Goal: Task Accomplishment & Management: Manage account settings

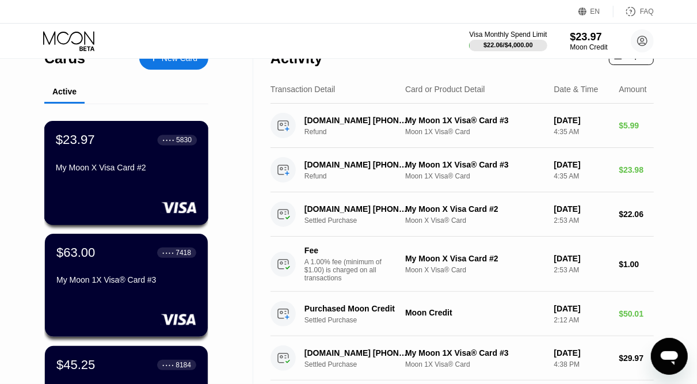
scroll to position [31, 0]
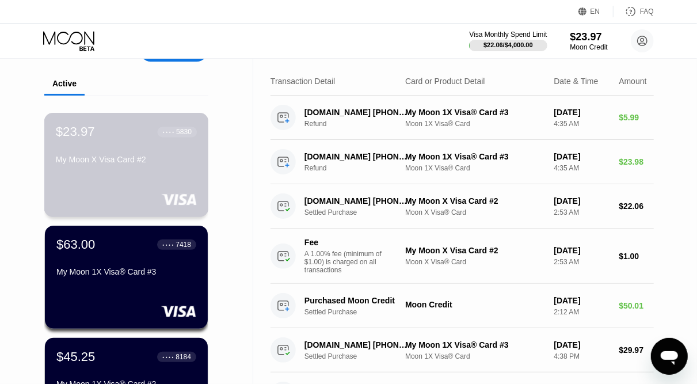
click at [177, 179] on div "$23.97 ● ● ● ● 5830 My Moon X Visa Card #2" at bounding box center [126, 165] width 165 height 104
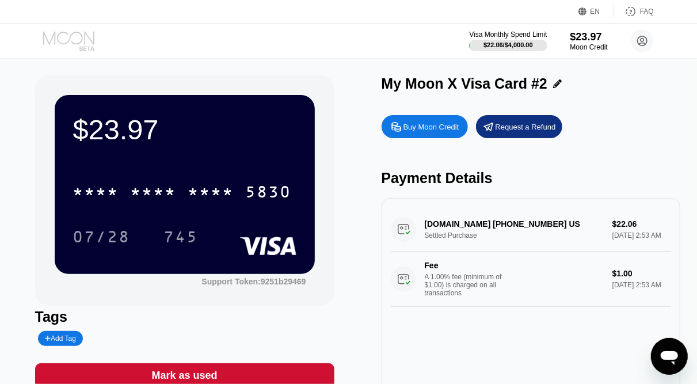
click at [67, 36] on icon at bounding box center [70, 41] width 54 height 20
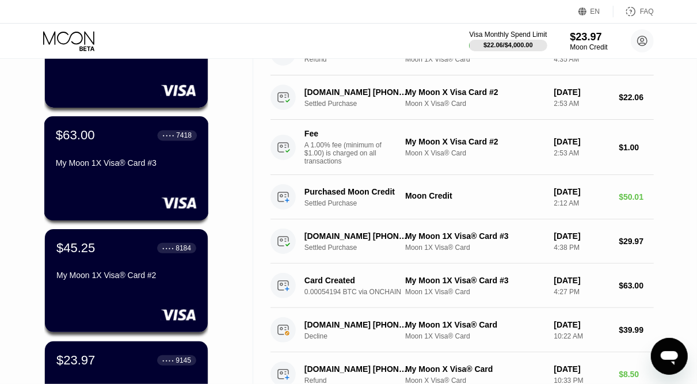
scroll to position [138, 0]
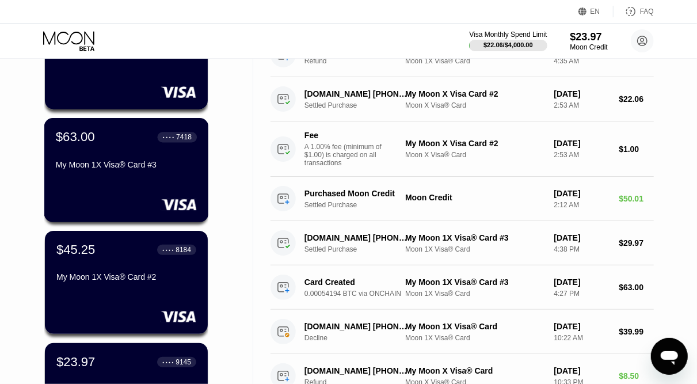
click at [149, 159] on div "$63.00 ● ● ● ● 7418 My Moon 1X Visa® Card #3" at bounding box center [126, 151] width 141 height 44
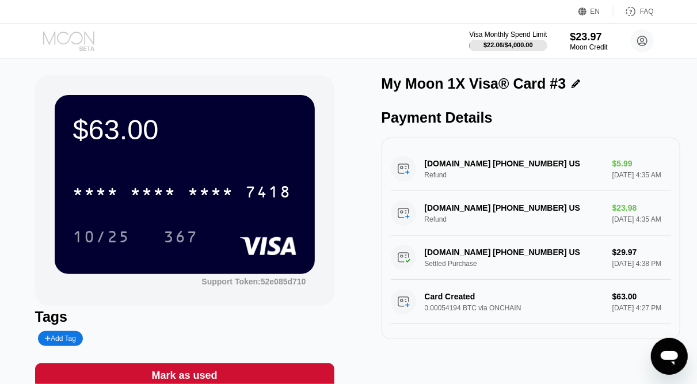
click at [80, 41] on icon at bounding box center [70, 41] width 54 height 20
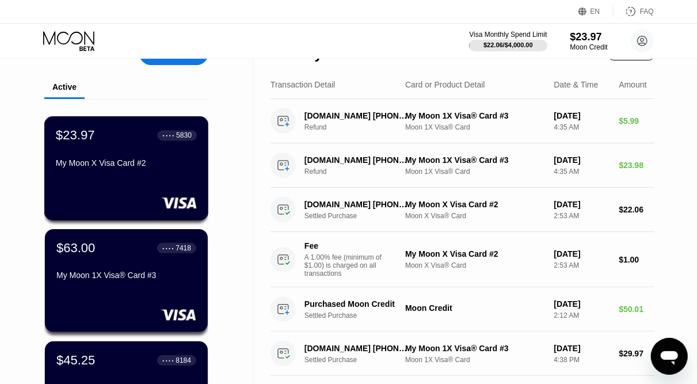
scroll to position [43, 0]
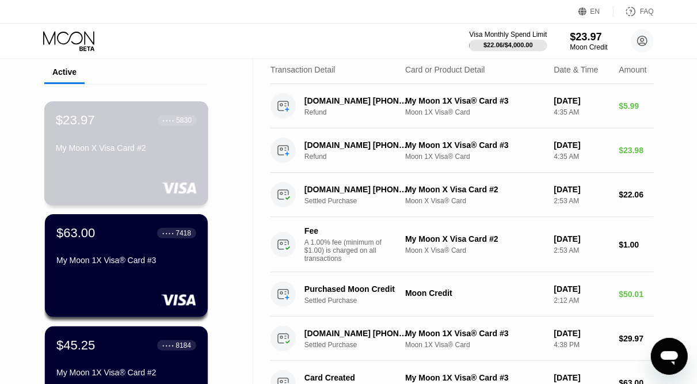
click at [129, 147] on div "My Moon X Visa Card #2" at bounding box center [126, 147] width 141 height 9
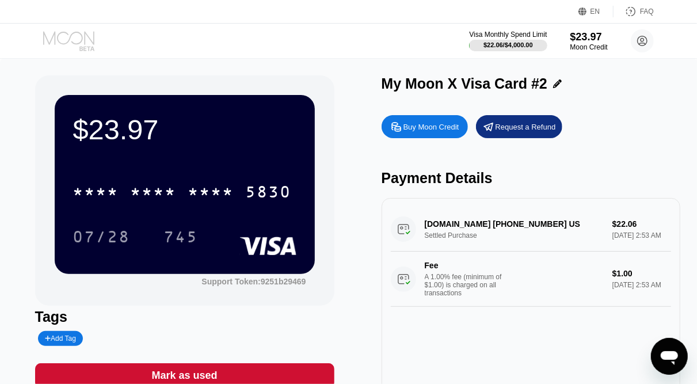
click at [82, 45] on icon at bounding box center [70, 41] width 54 height 20
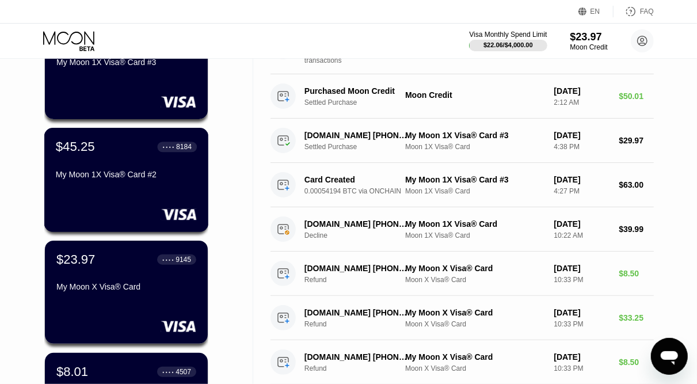
scroll to position [305, 0]
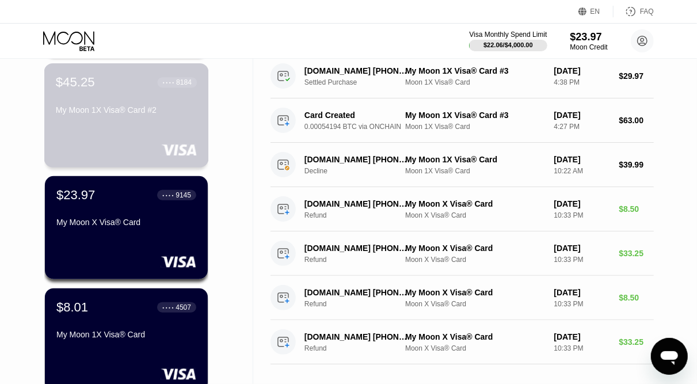
click at [113, 132] on div "$45.25 ● ● ● ● 8184 My Moon 1X Visa® Card #2" at bounding box center [126, 115] width 165 height 104
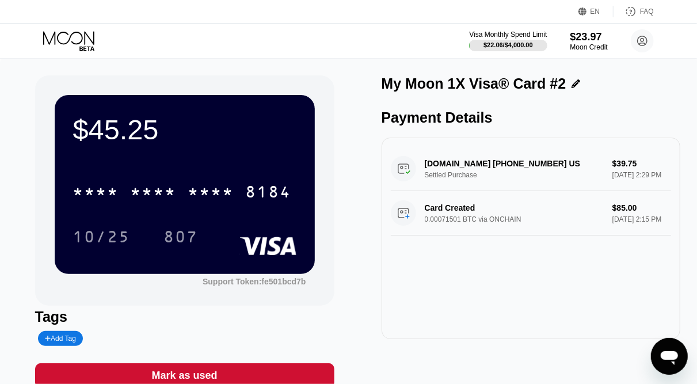
click at [72, 44] on icon at bounding box center [70, 41] width 54 height 20
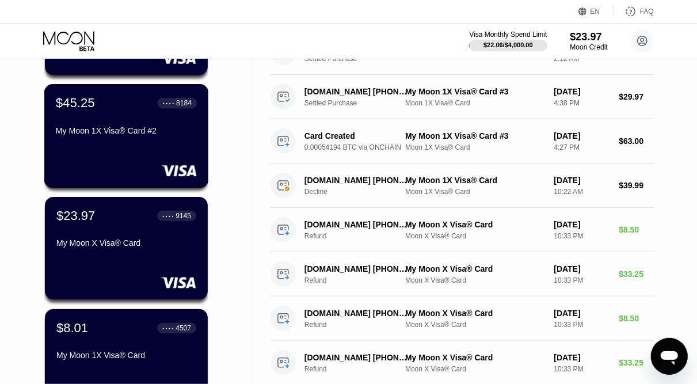
scroll to position [287, 0]
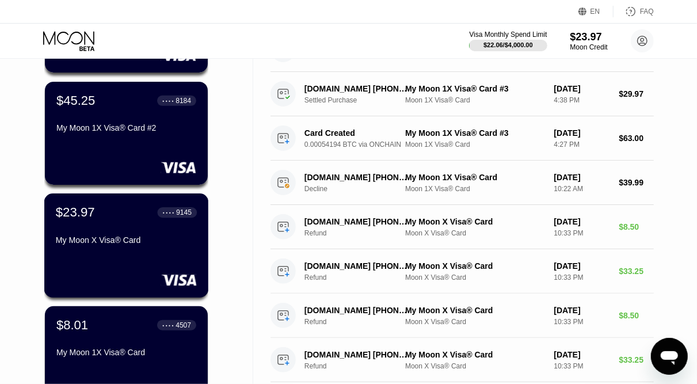
click at [119, 242] on div "My Moon X Visa® Card" at bounding box center [126, 239] width 141 height 9
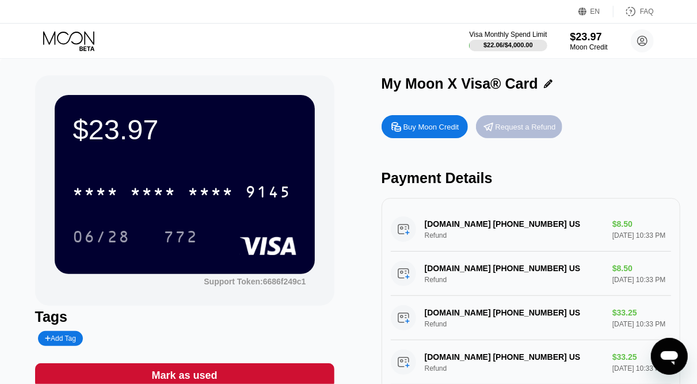
click at [515, 123] on div "Request a Refund" at bounding box center [525, 127] width 60 height 10
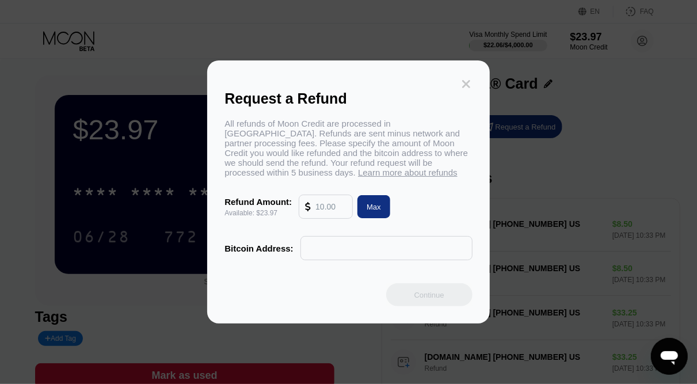
click at [468, 80] on icon at bounding box center [466, 84] width 8 height 8
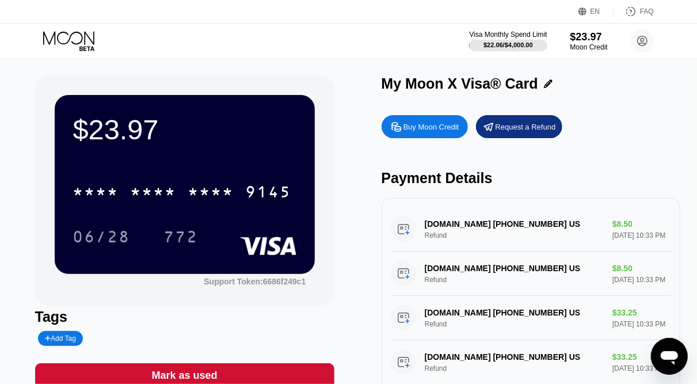
click at [70, 40] on icon at bounding box center [70, 41] width 54 height 20
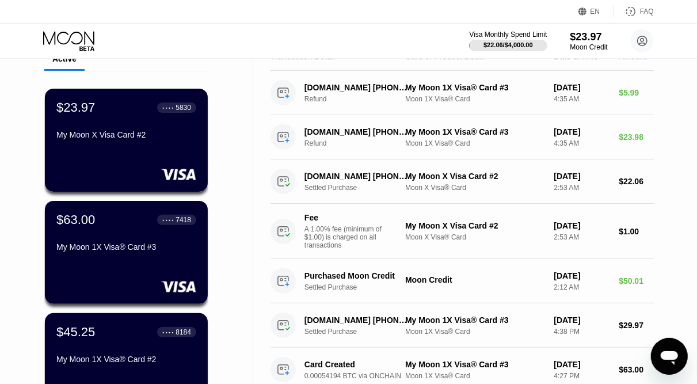
scroll to position [55, 0]
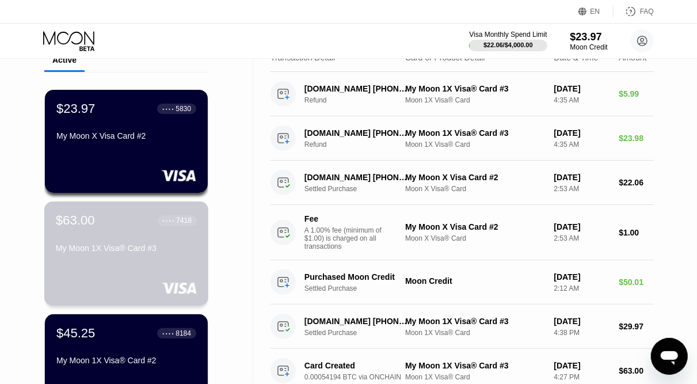
click at [141, 257] on div "My Moon 1X Visa® Card #3" at bounding box center [126, 250] width 141 height 14
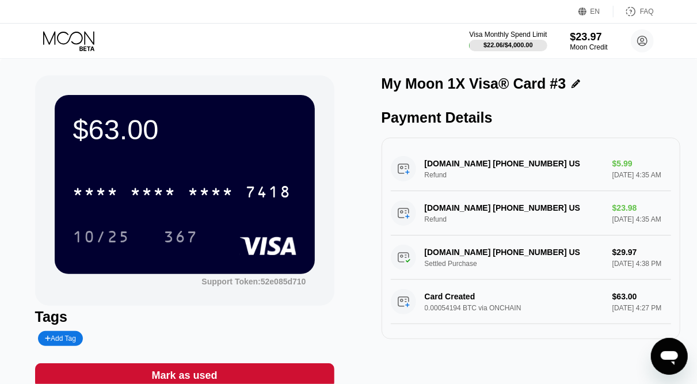
click at [62, 40] on icon at bounding box center [70, 41] width 54 height 20
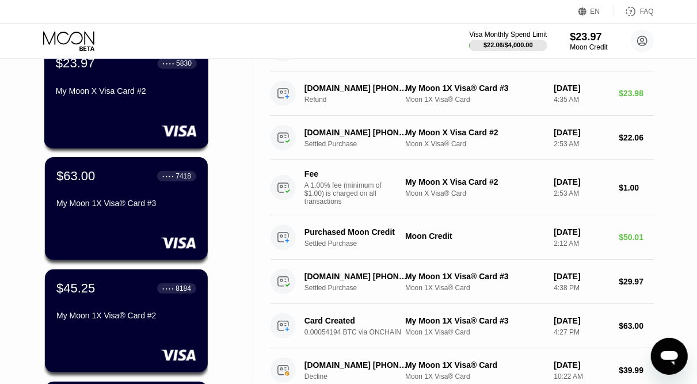
scroll to position [100, 0]
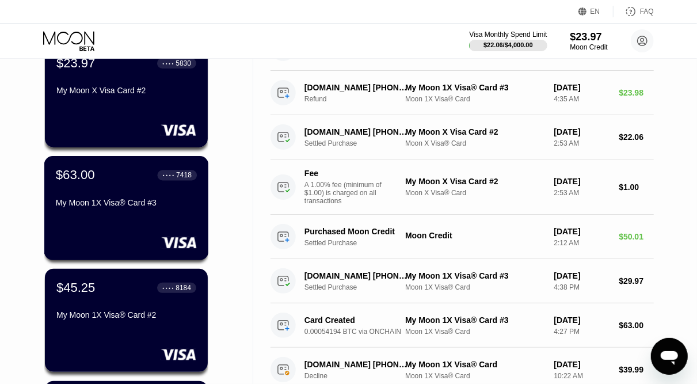
click at [127, 182] on div "$63.00 ● ● ● ● 7418" at bounding box center [126, 174] width 141 height 15
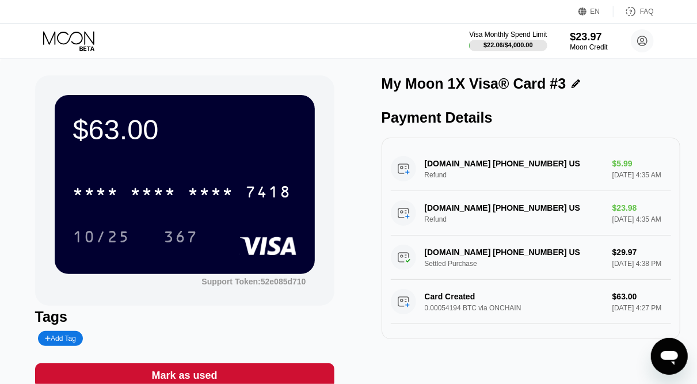
click at [78, 31] on icon at bounding box center [70, 41] width 54 height 20
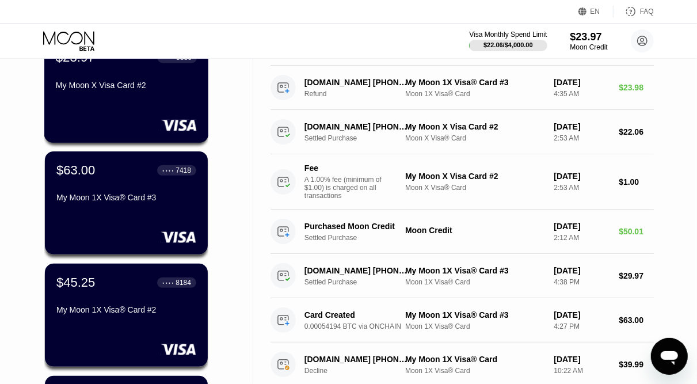
scroll to position [110, 0]
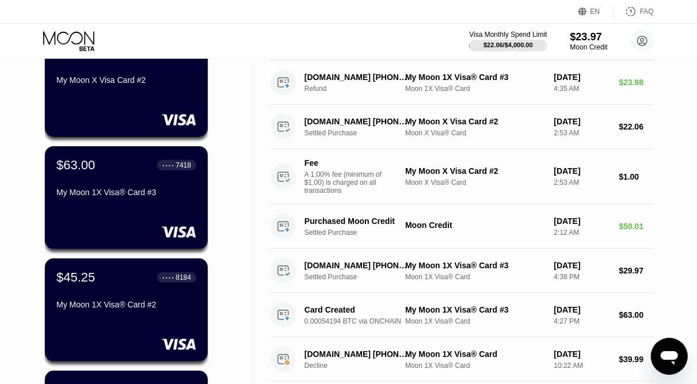
click at [200, 7] on div "EN Language Select an item Save FAQ" at bounding box center [348, 12] width 697 height 24
